Goal: Complete application form

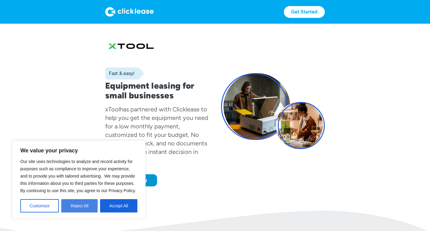
click at [86, 211] on button "Reject All" at bounding box center [79, 205] width 36 height 13
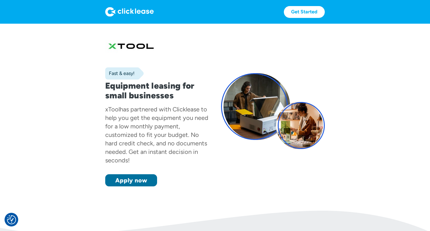
click at [128, 185] on link "Apply now" at bounding box center [131, 180] width 52 height 12
